Goal: Task Accomplishment & Management: Use online tool/utility

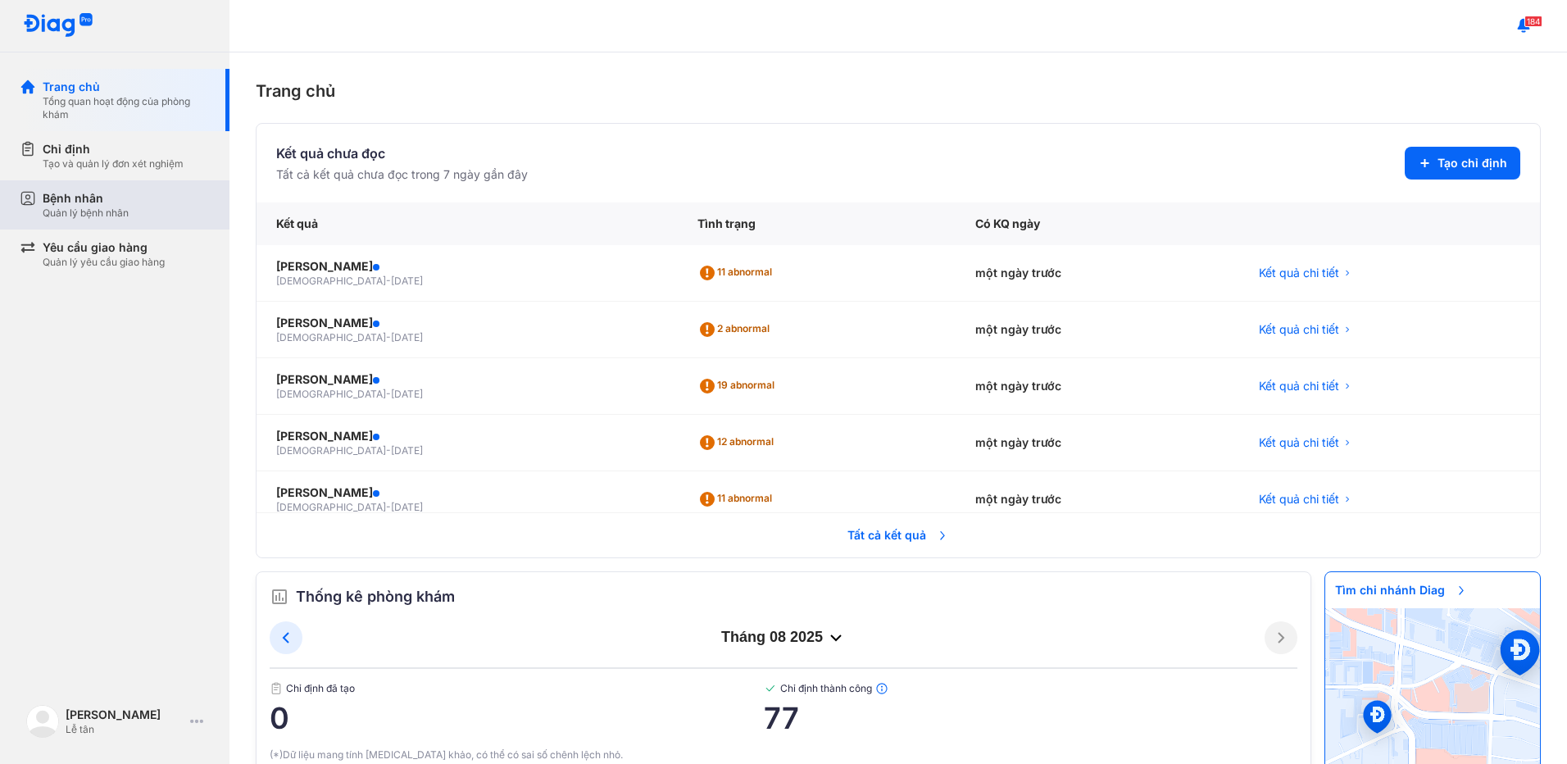
click at [43, 194] on div "Bệnh nhân" at bounding box center [86, 198] width 86 height 16
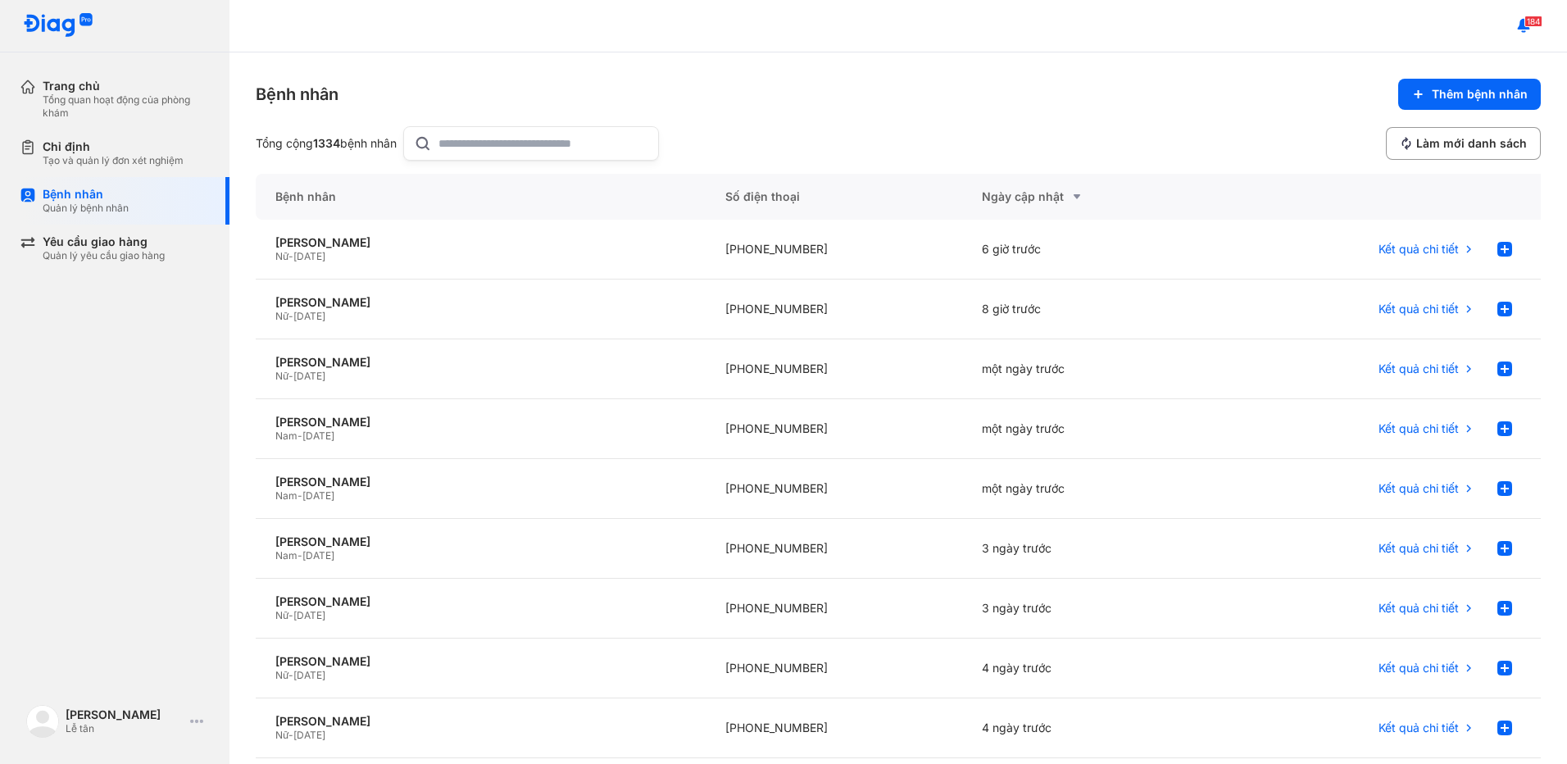
click at [512, 136] on input "text" at bounding box center [543, 143] width 210 height 33
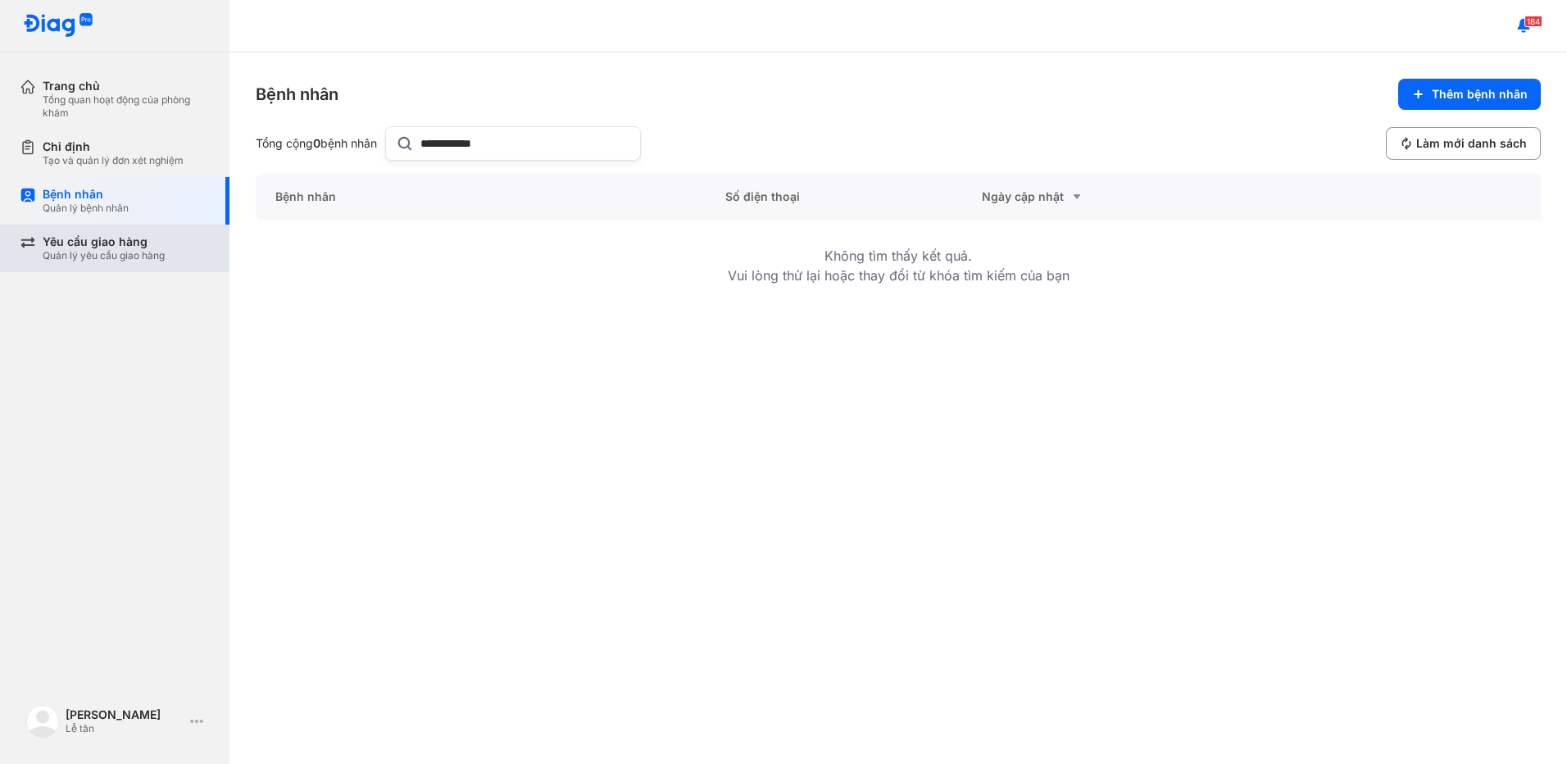
type input "**********"
click at [83, 226] on div "Yêu cầu giao hàng Quản lý yêu cầu giao hàng" at bounding box center [125, 249] width 210 height 48
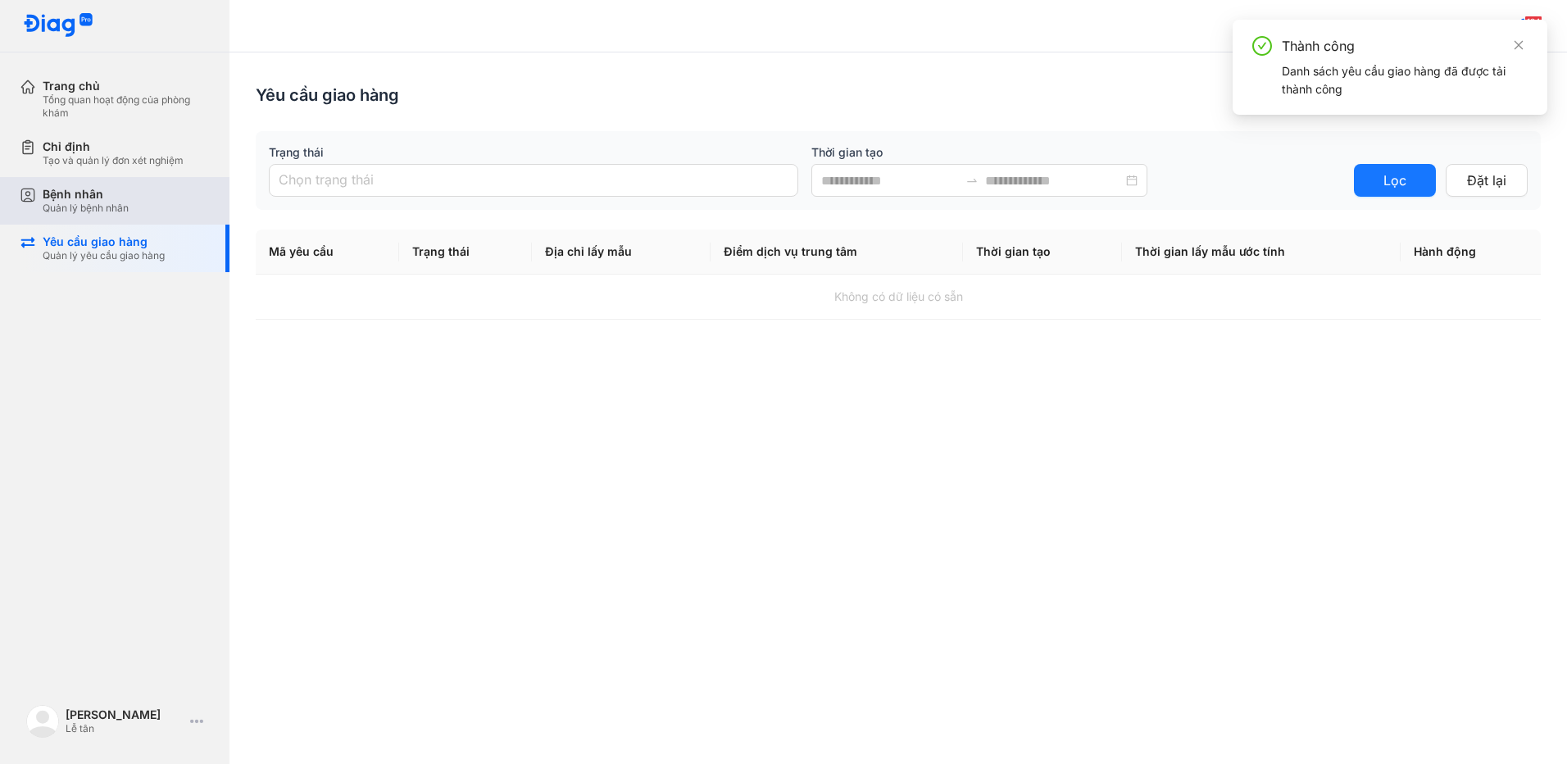
click at [84, 194] on div "Bệnh nhân" at bounding box center [86, 194] width 86 height 15
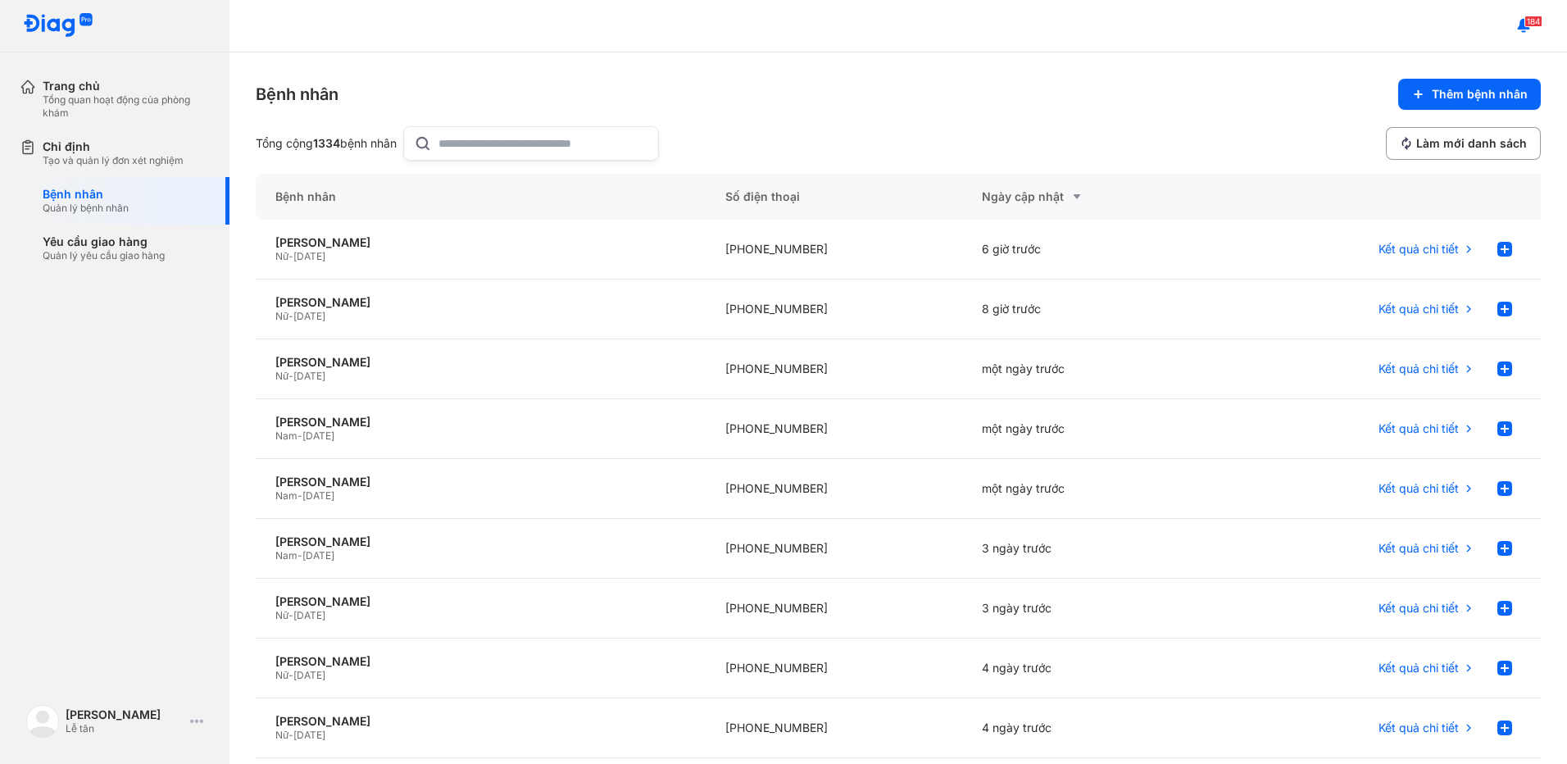
scroll to position [82, 0]
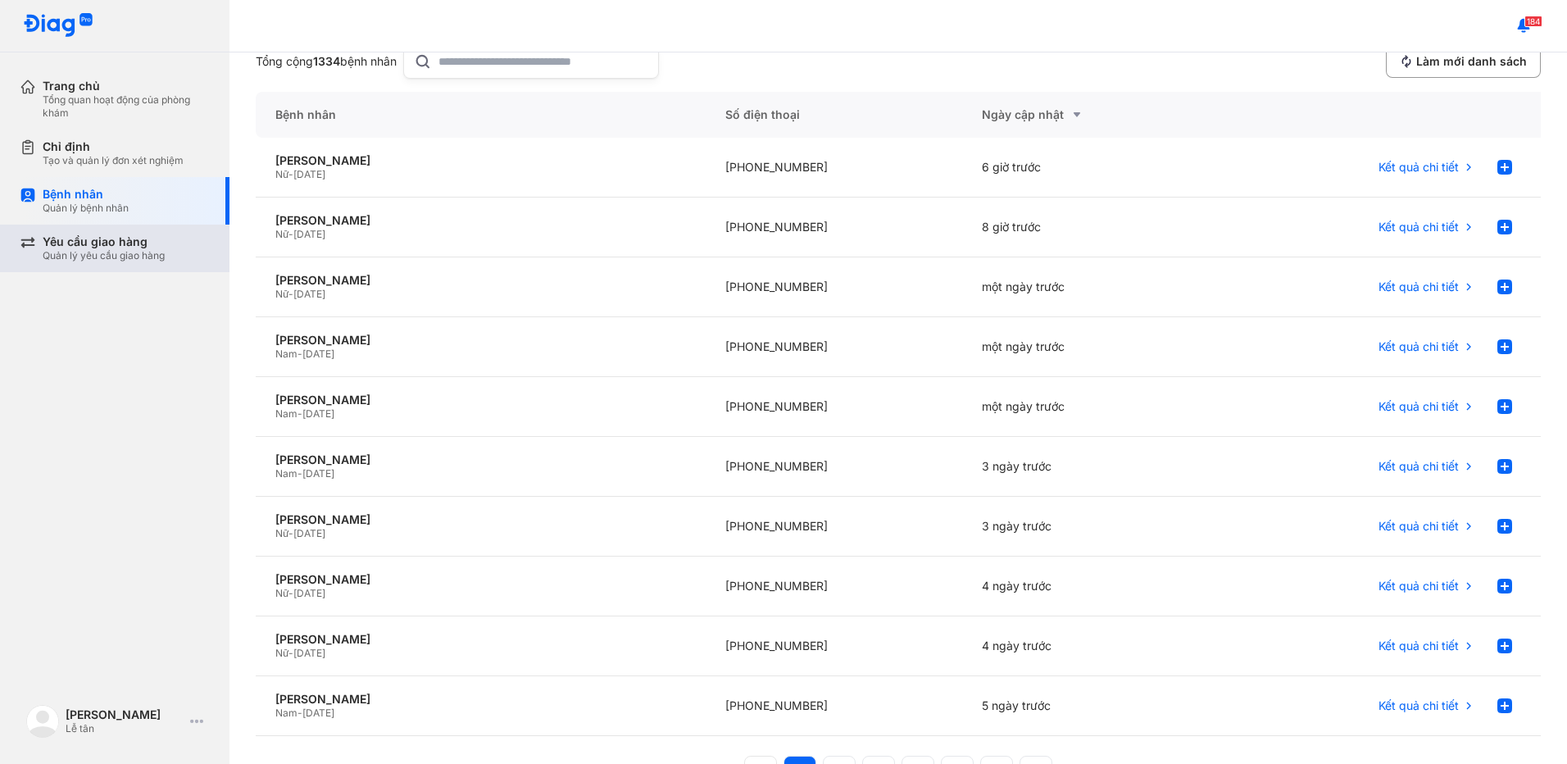
click at [129, 230] on div "Yêu cầu giao hàng Quản lý yêu cầu giao hàng" at bounding box center [125, 249] width 210 height 48
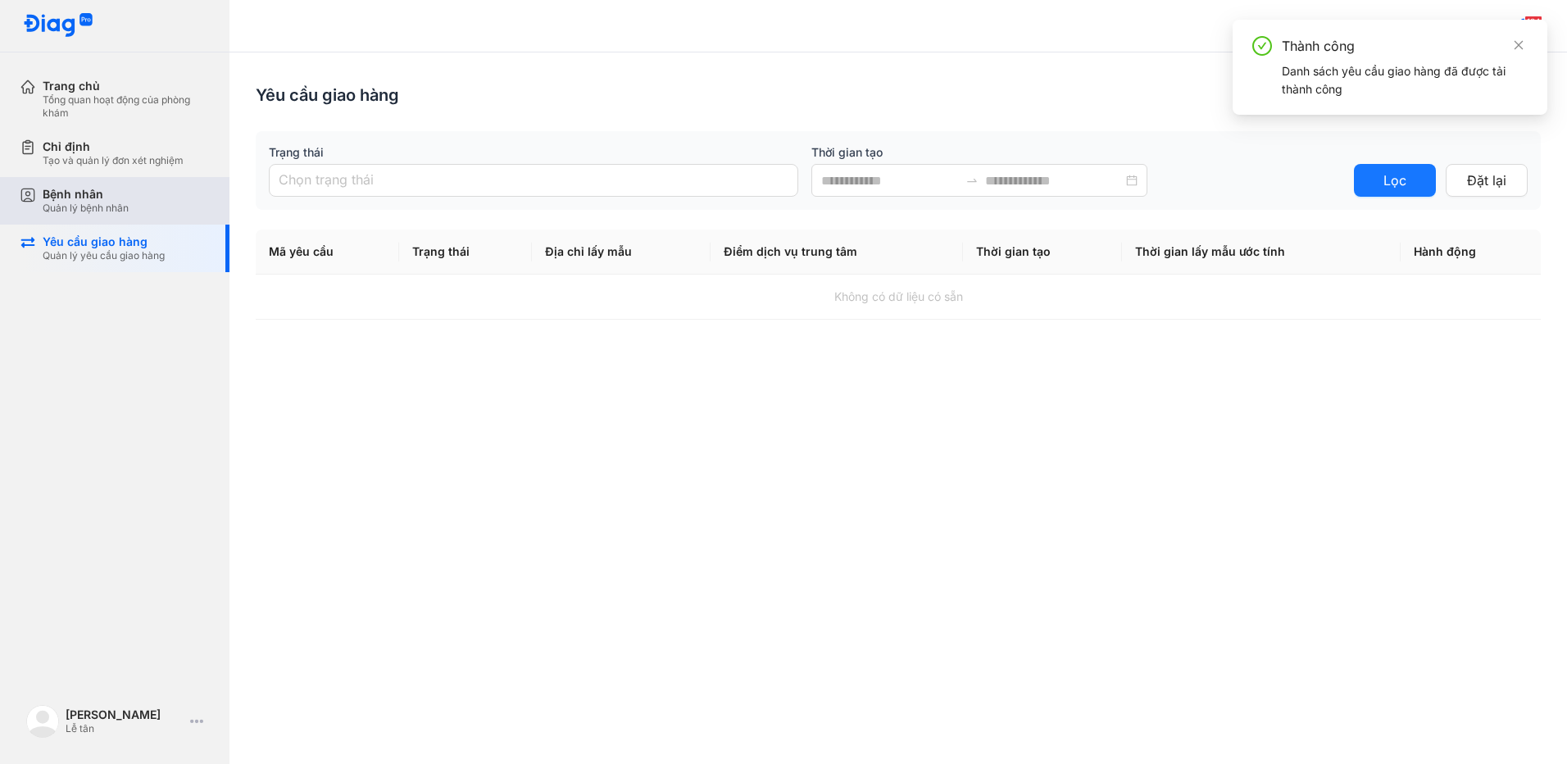
click at [139, 217] on div "Bệnh nhân Quản lý bệnh nhân" at bounding box center [125, 201] width 210 height 48
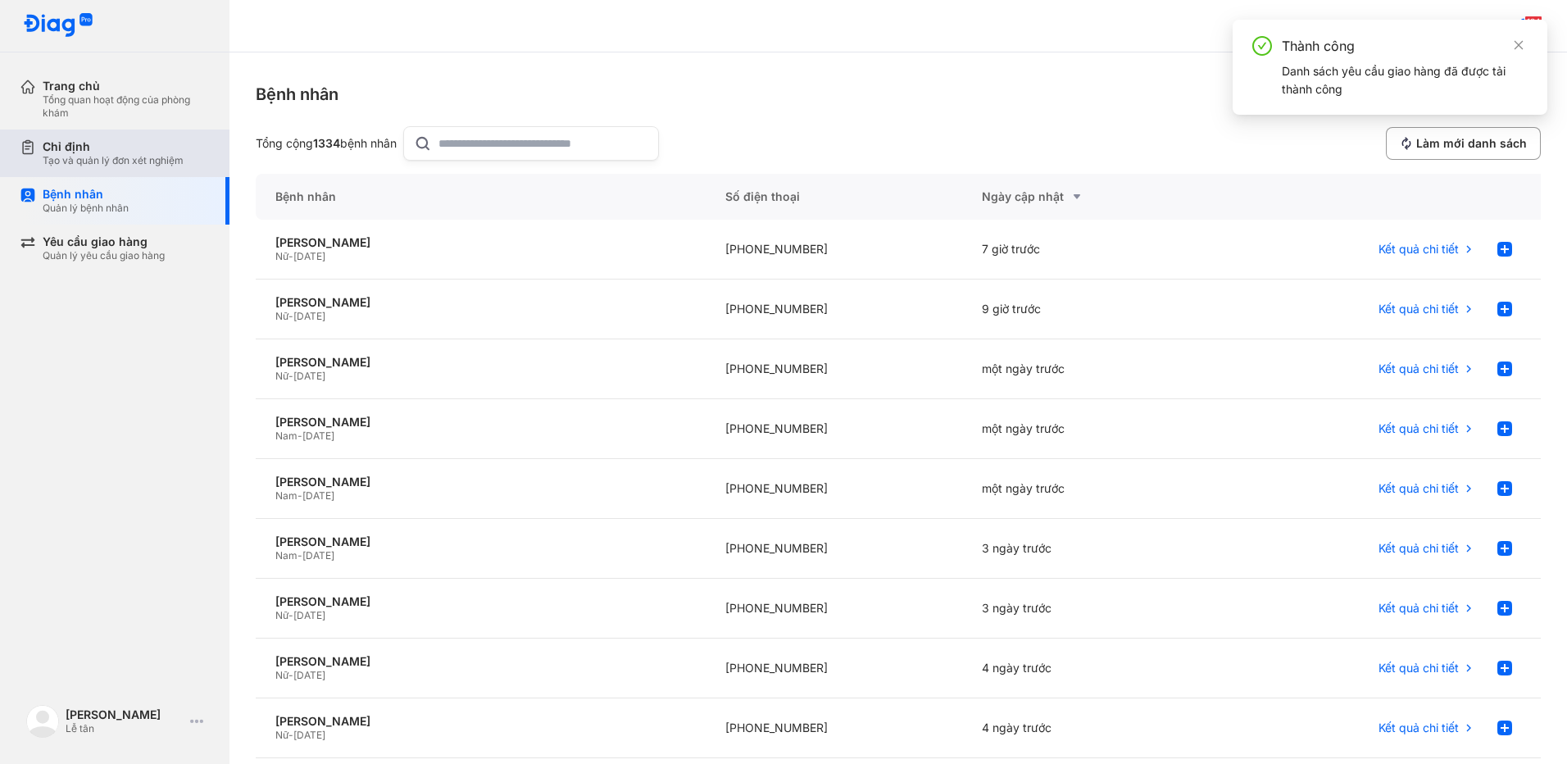
click at [170, 157] on div "Tạo và quản lý đơn xét nghiệm" at bounding box center [113, 160] width 141 height 13
